Goal: Find specific page/section: Find specific page/section

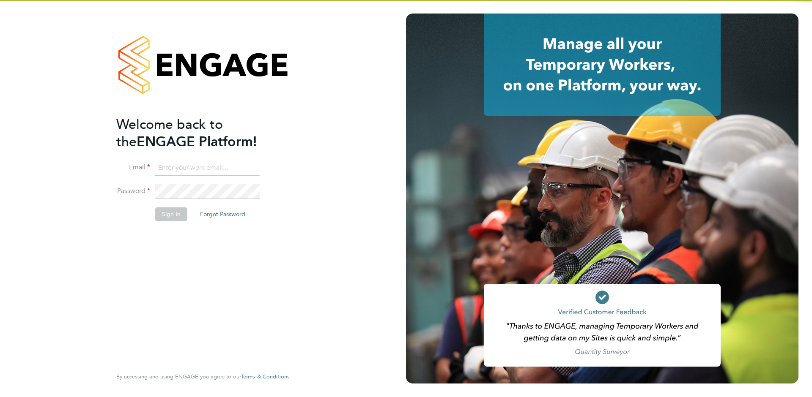
type input "[EMAIL_ADDRESS][DOMAIN_NAME]"
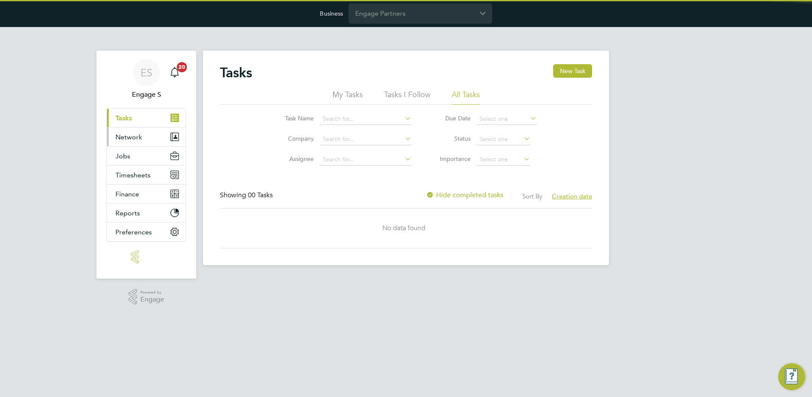
click at [159, 132] on button "Network" at bounding box center [146, 137] width 79 height 19
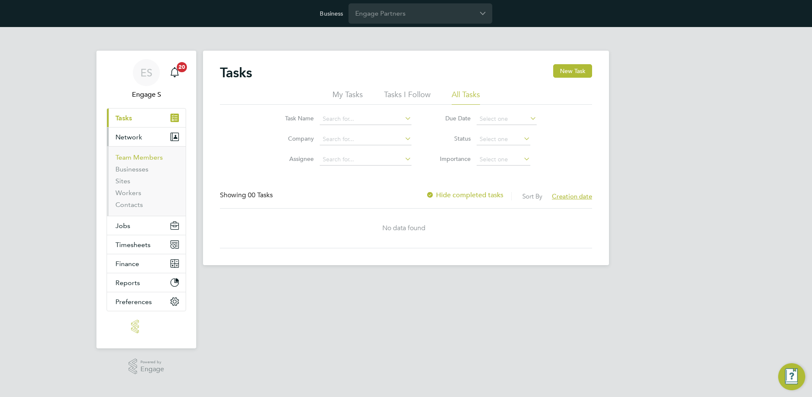
click at [131, 158] on link "Team Members" at bounding box center [138, 157] width 47 height 8
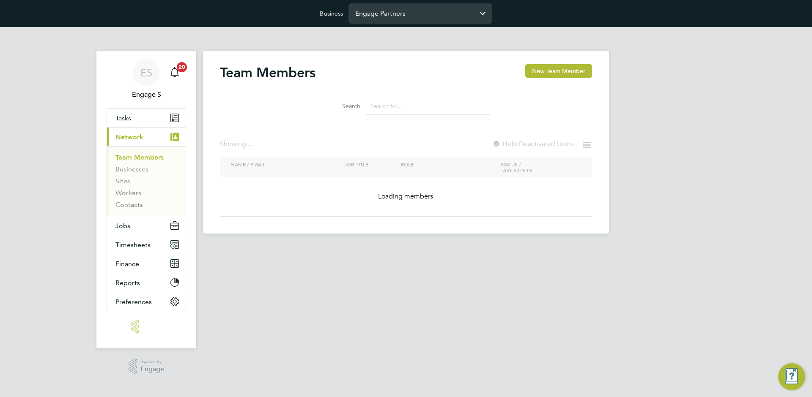
click at [395, 17] on input "Engage Partners" at bounding box center [420, 13] width 144 height 20
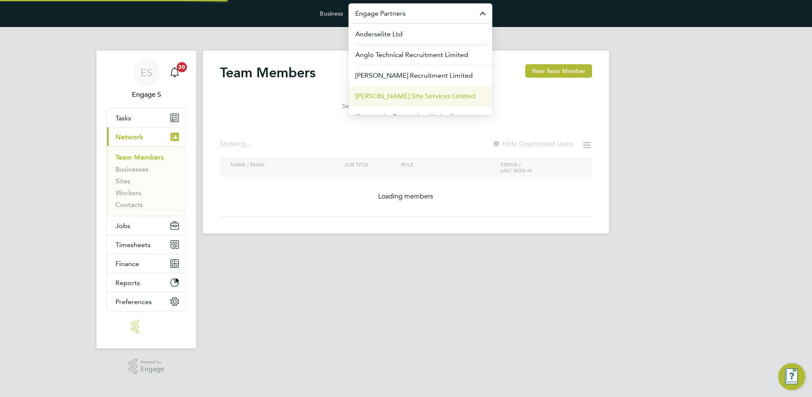
click at [416, 104] on li "[PERSON_NAME] Site Services Limited" at bounding box center [420, 96] width 144 height 21
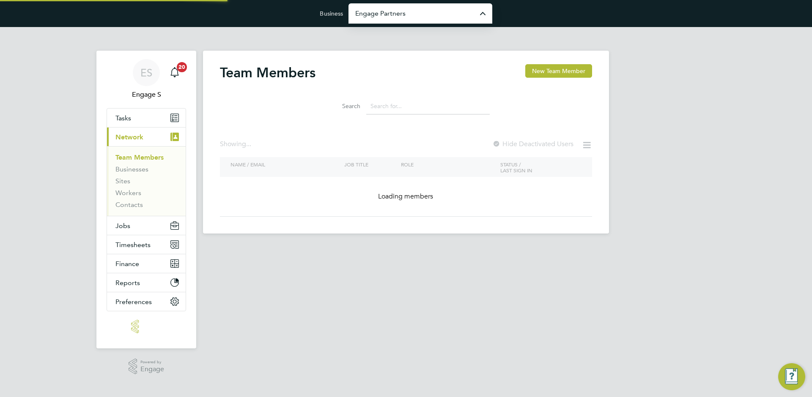
type input "[PERSON_NAME] Site Services Limited"
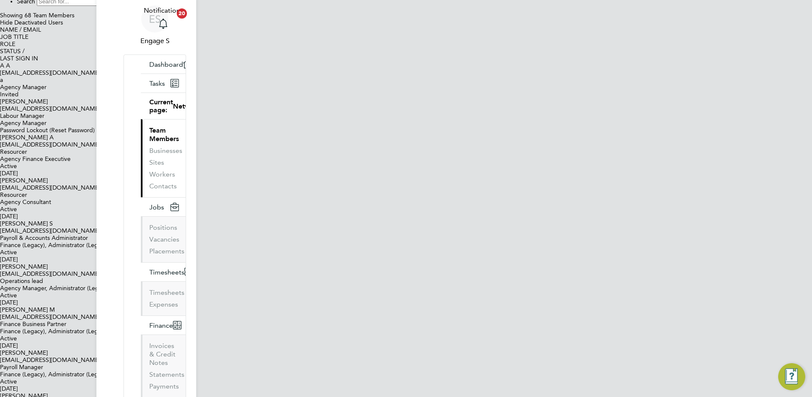
scroll to position [92, 0]
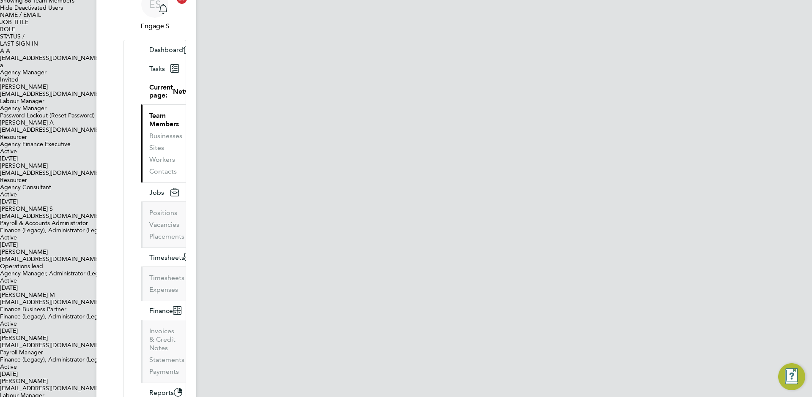
click at [18, 285] on span "[DATE]" at bounding box center [9, 288] width 18 height 7
click at [141, 385] on button "Reports" at bounding box center [165, 394] width 48 height 19
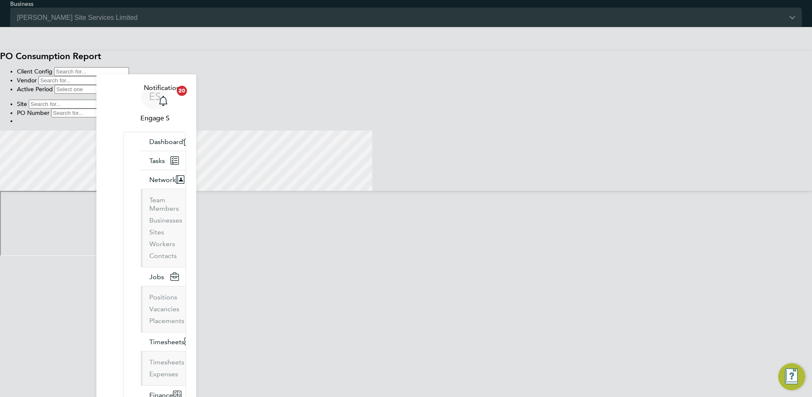
scroll to position [206, 406]
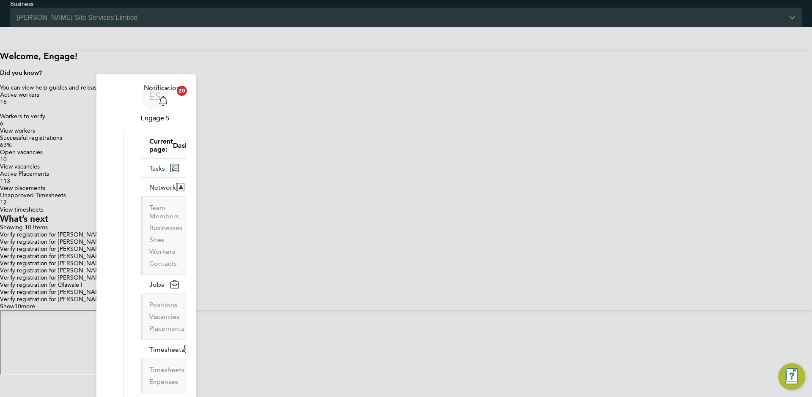
click at [698, 61] on div "ES Engage S Notifications 20 Applications: Current page: Dashboard Tasks Networ…" at bounding box center [406, 213] width 812 height 325
